Goal: Task Accomplishment & Management: Use online tool/utility

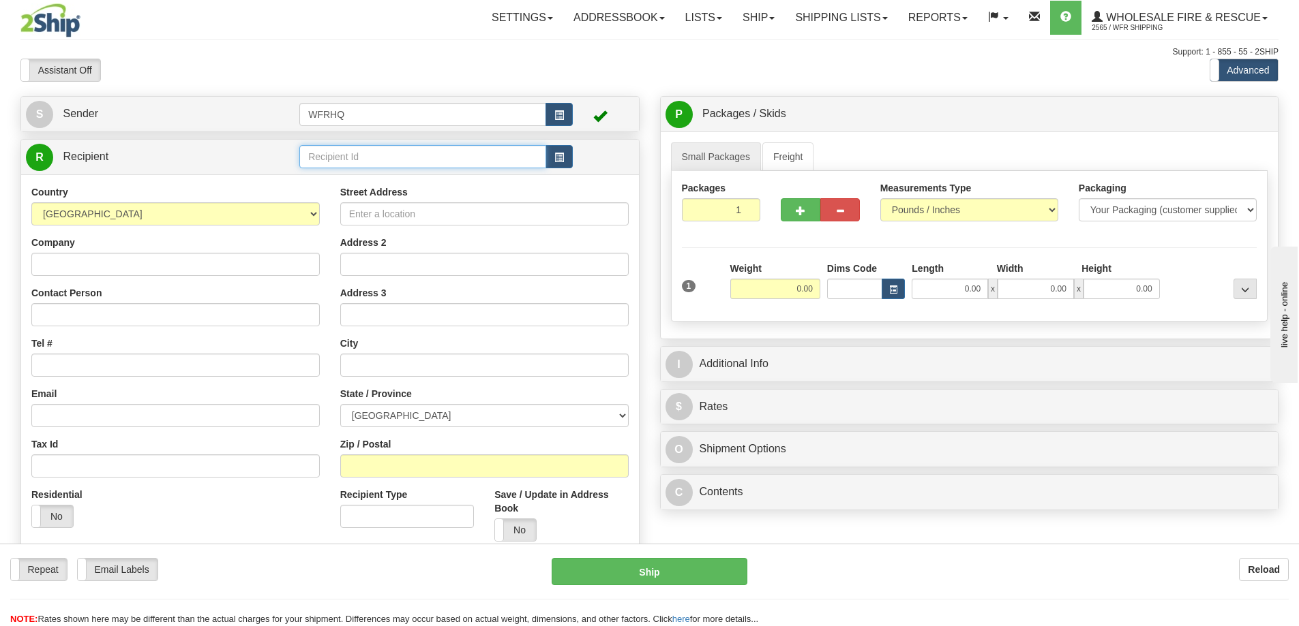
click at [367, 149] on input "text" at bounding box center [422, 156] width 247 height 23
type input "WHIS4400"
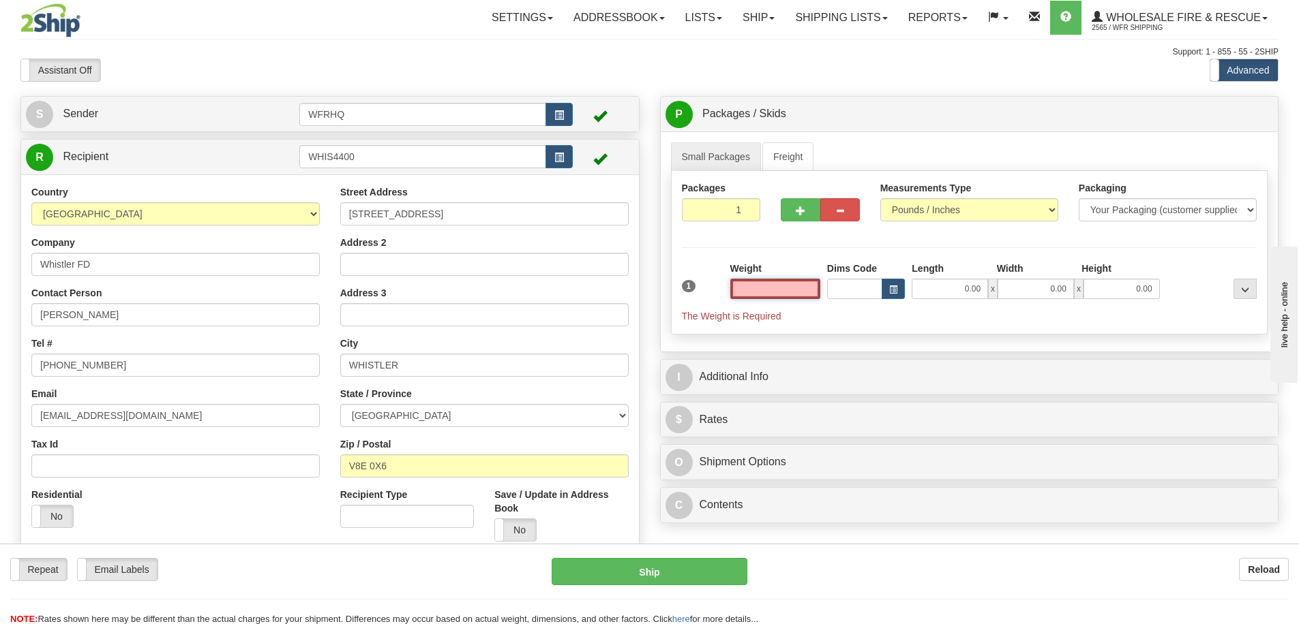
click at [769, 287] on input "text" at bounding box center [775, 289] width 90 height 20
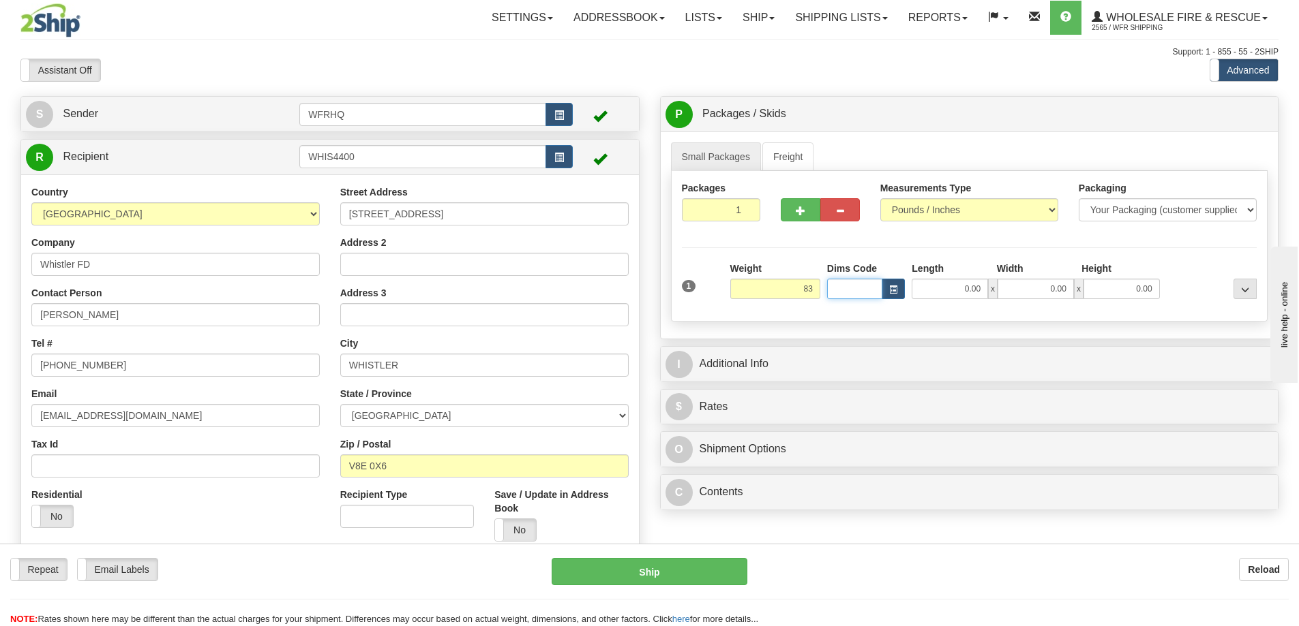
type input "83.00"
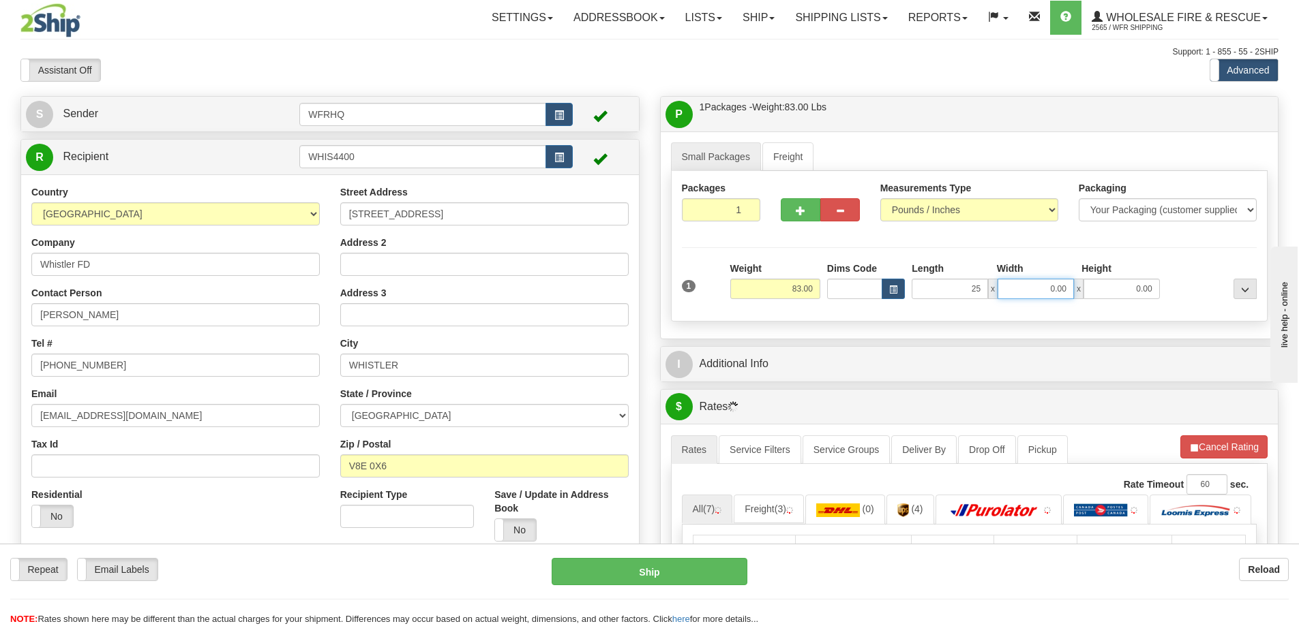
type input "25.00"
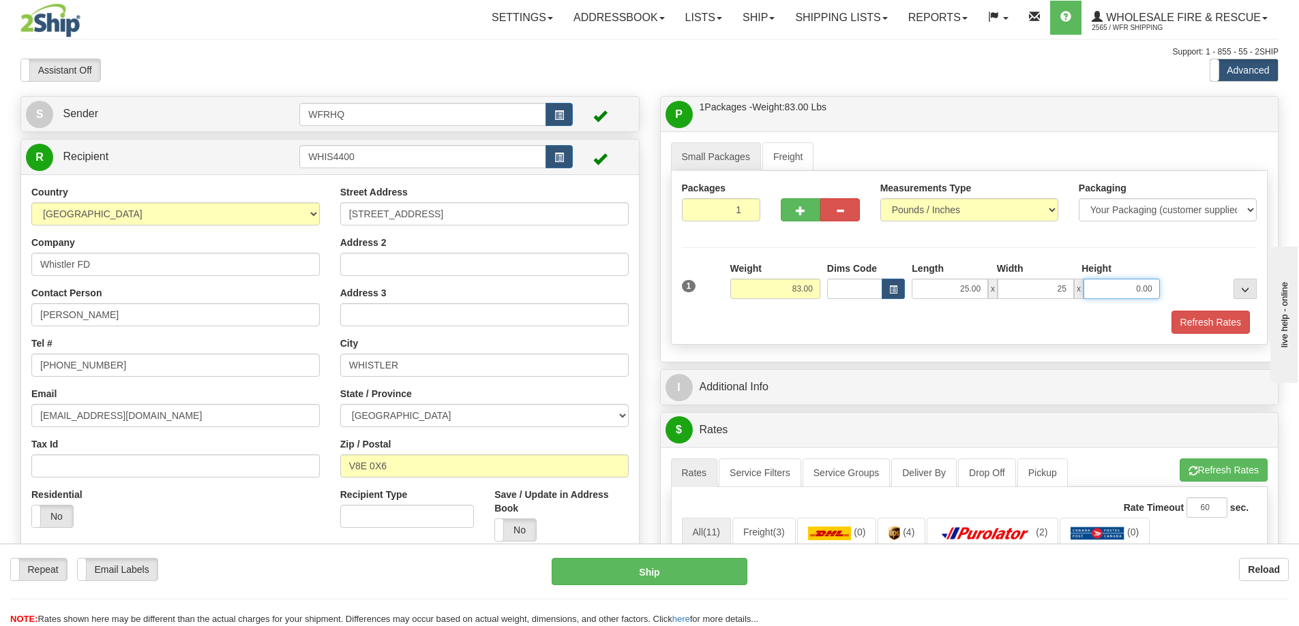
type input "25.00"
type input "8.00"
click at [786, 209] on button "button" at bounding box center [801, 209] width 40 height 23
radio input "true"
type input "2"
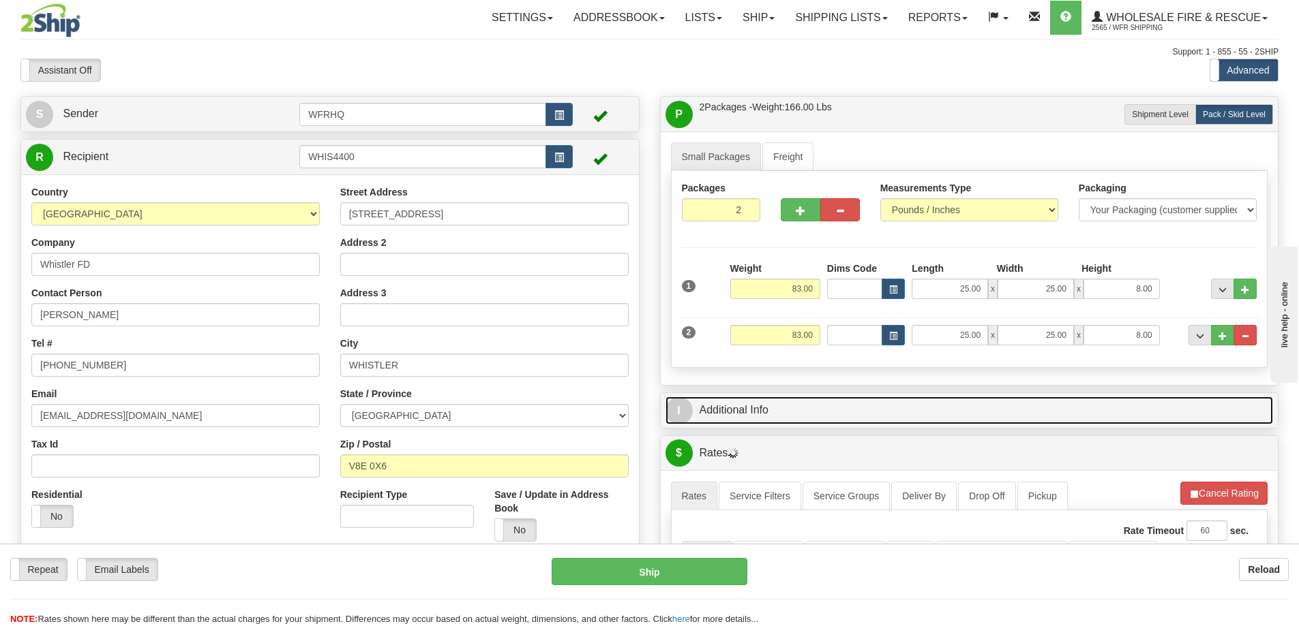
click at [895, 418] on link "I Additional Info" at bounding box center [969, 411] width 608 height 28
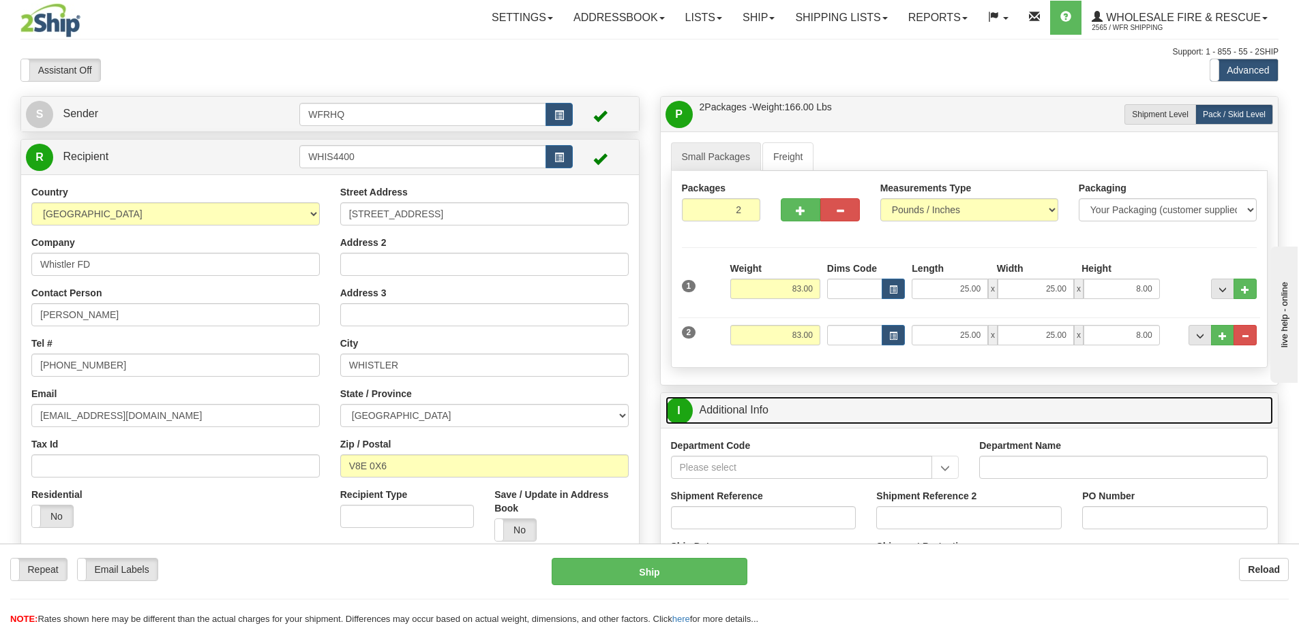
scroll to position [68, 0]
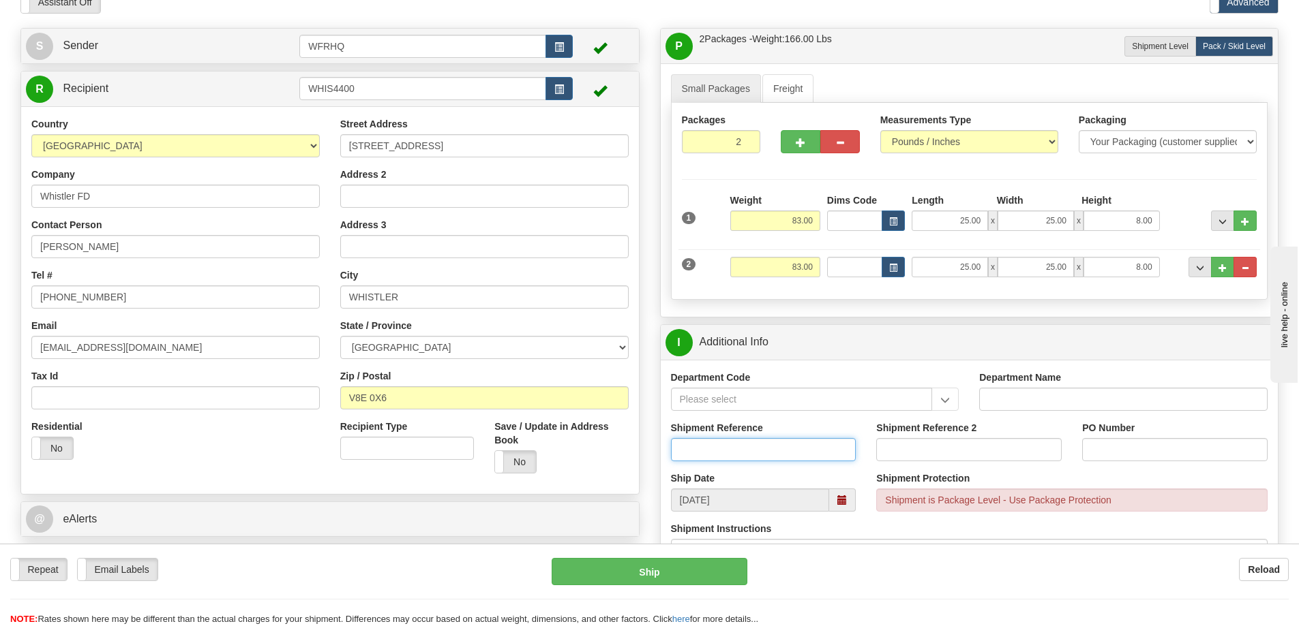
click at [724, 445] on input "Shipment Reference" at bounding box center [763, 449] width 185 height 23
type input "S42491-30150"
type input "740004"
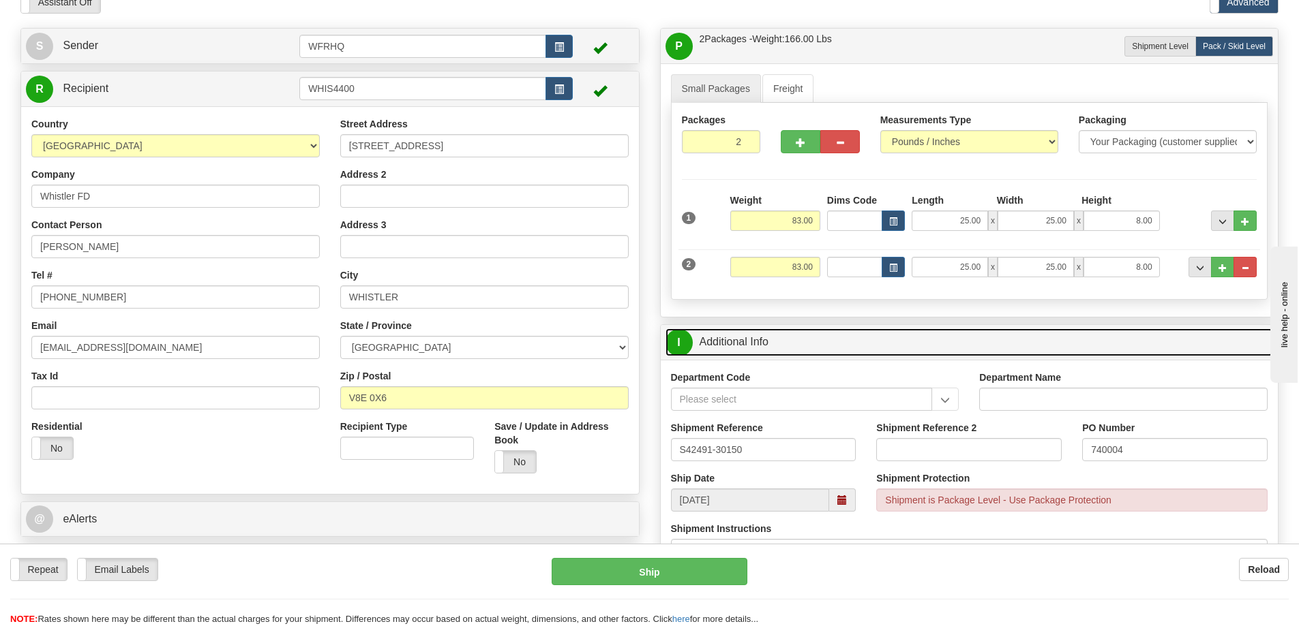
click at [839, 337] on link "I Additional Info" at bounding box center [969, 343] width 608 height 28
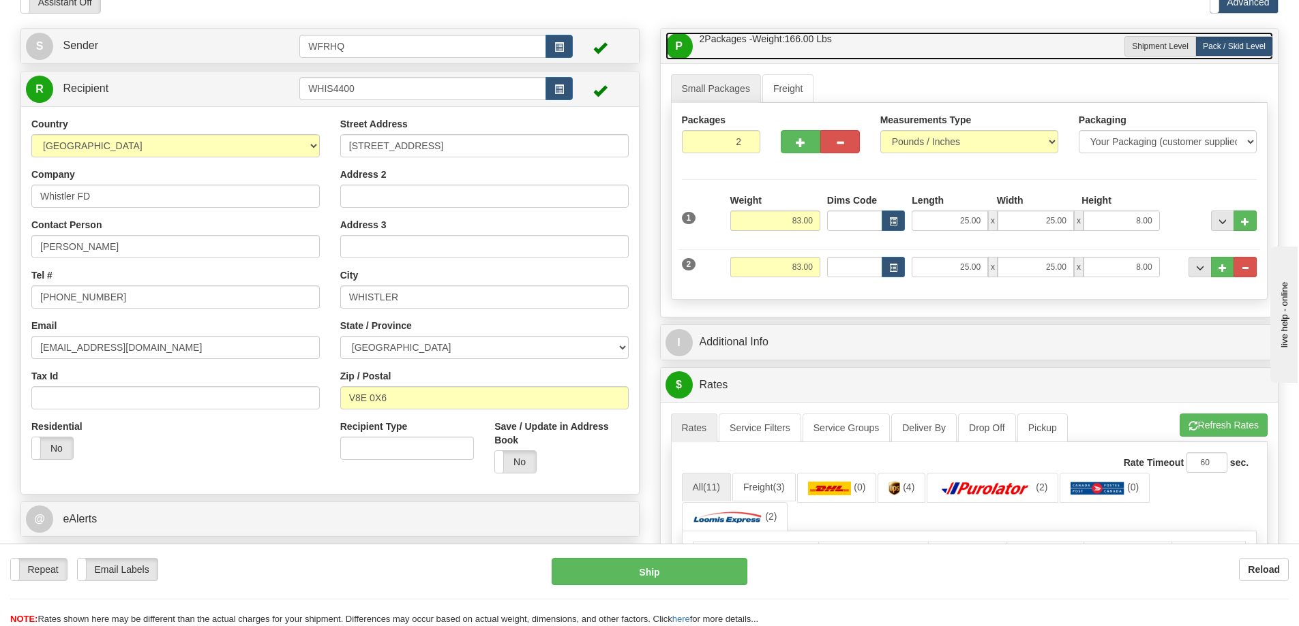
click at [888, 48] on link "P Packages / Skids 2 Packages - Weight: 166.00 Lbs 1 Skids - Weight: 0.00 Lbs" at bounding box center [969, 46] width 608 height 28
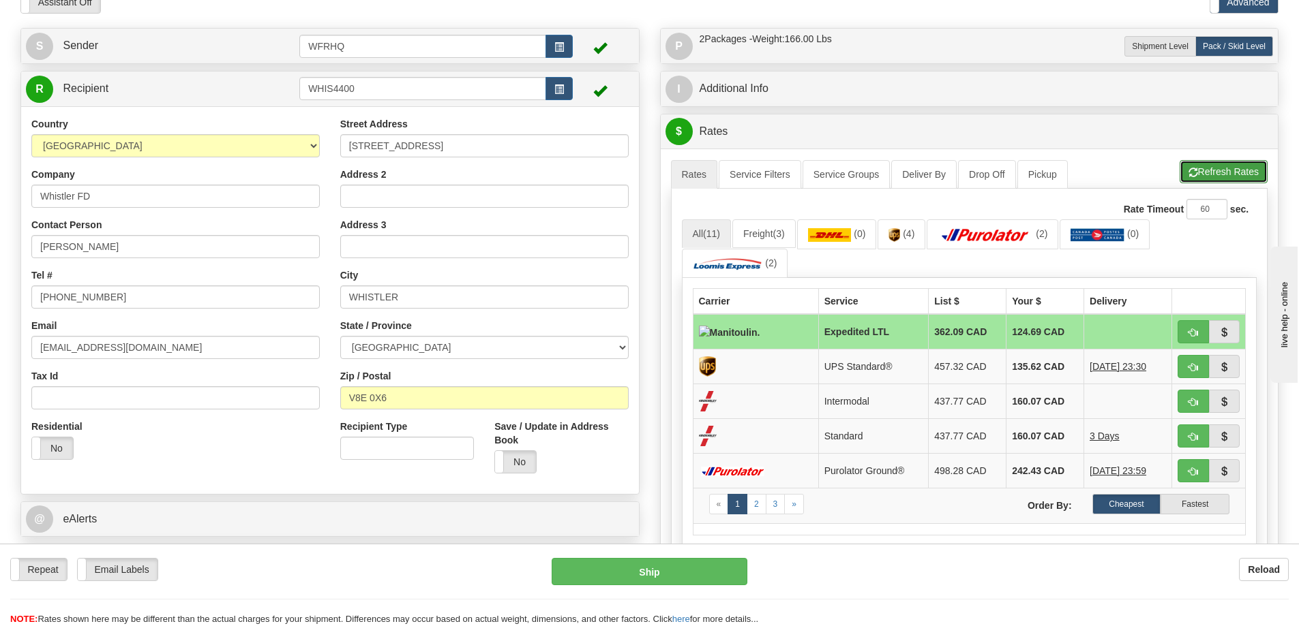
click at [1229, 177] on button "Refresh Rates" at bounding box center [1223, 171] width 88 height 23
click at [1196, 364] on span "button" at bounding box center [1193, 367] width 10 height 9
type input "11"
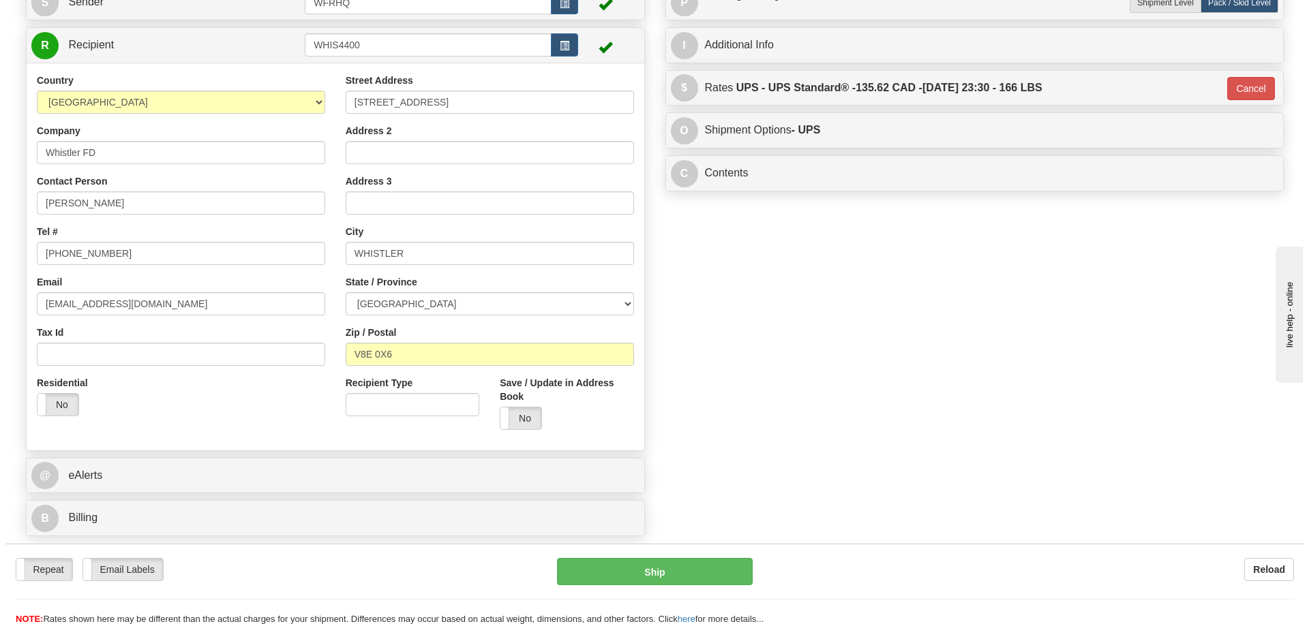
scroll to position [136, 0]
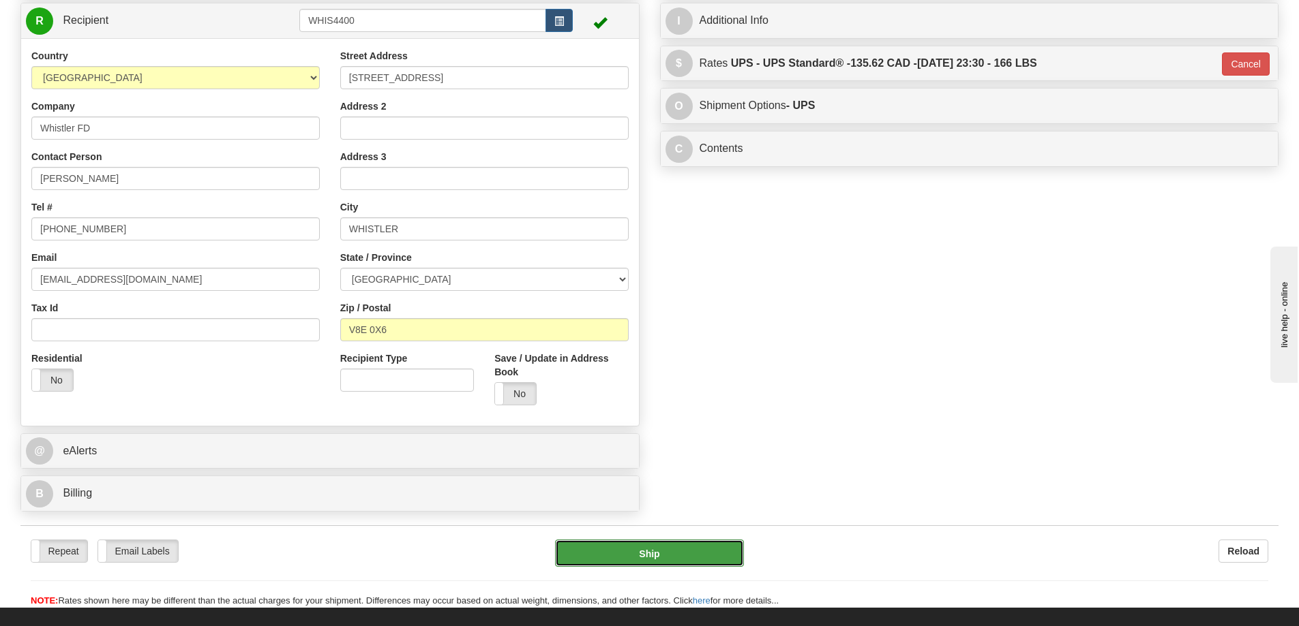
click at [658, 545] on button "Ship" at bounding box center [649, 553] width 189 height 27
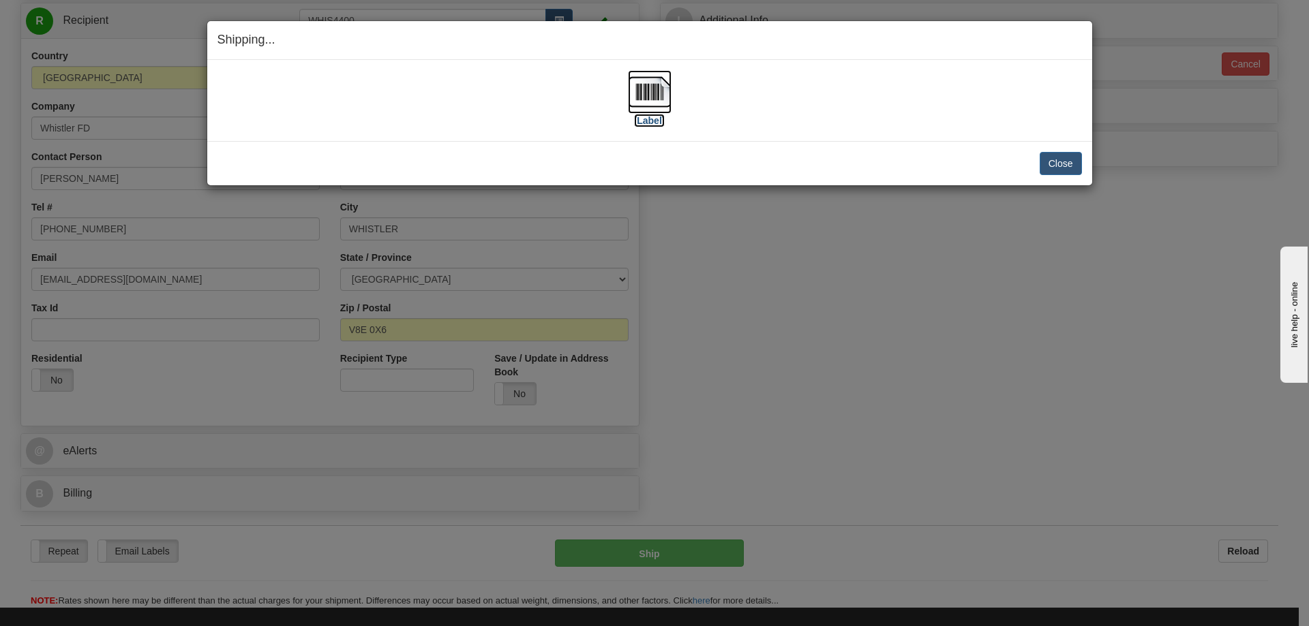
click at [662, 88] on img at bounding box center [650, 92] width 44 height 44
